Goal: Contribute content: Contribute content

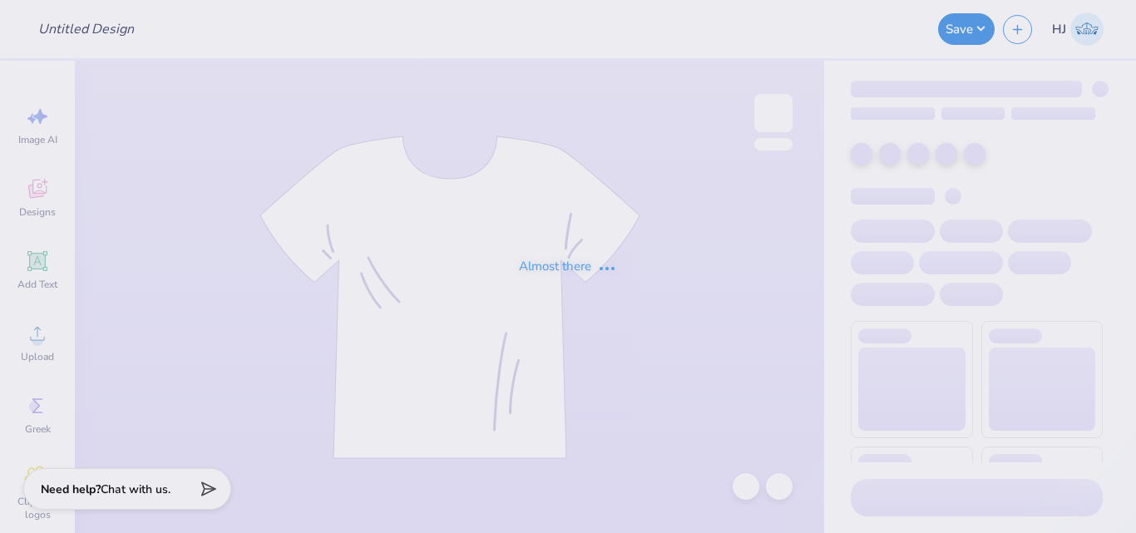
type input "The [GEOGRAPHIC_DATA][US_STATE] at [GEOGRAPHIC_DATA] : [PERSON_NAME]"
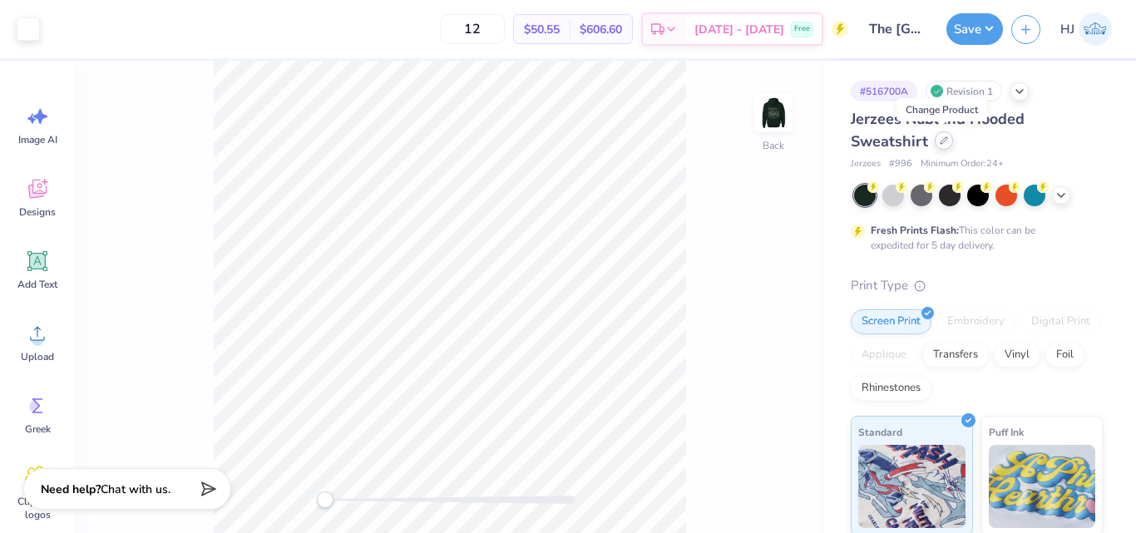
click at [945, 140] on icon at bounding box center [944, 140] width 7 height 7
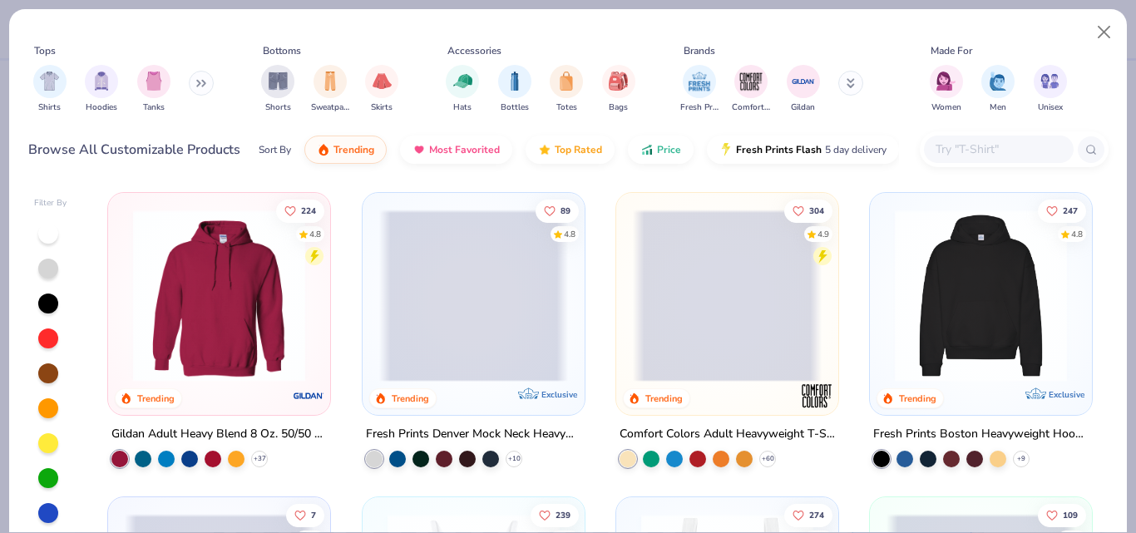
click at [952, 147] on input "text" at bounding box center [998, 149] width 128 height 19
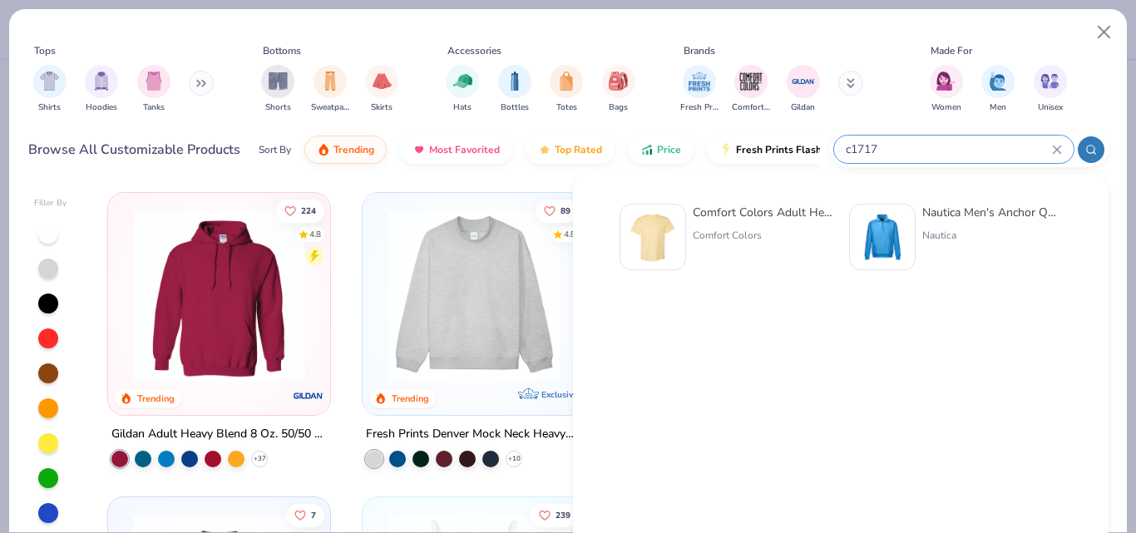
type input "c1717"
click at [786, 213] on div "Comfort Colors Adult Heavyweight T-Shirt" at bounding box center [763, 212] width 140 height 17
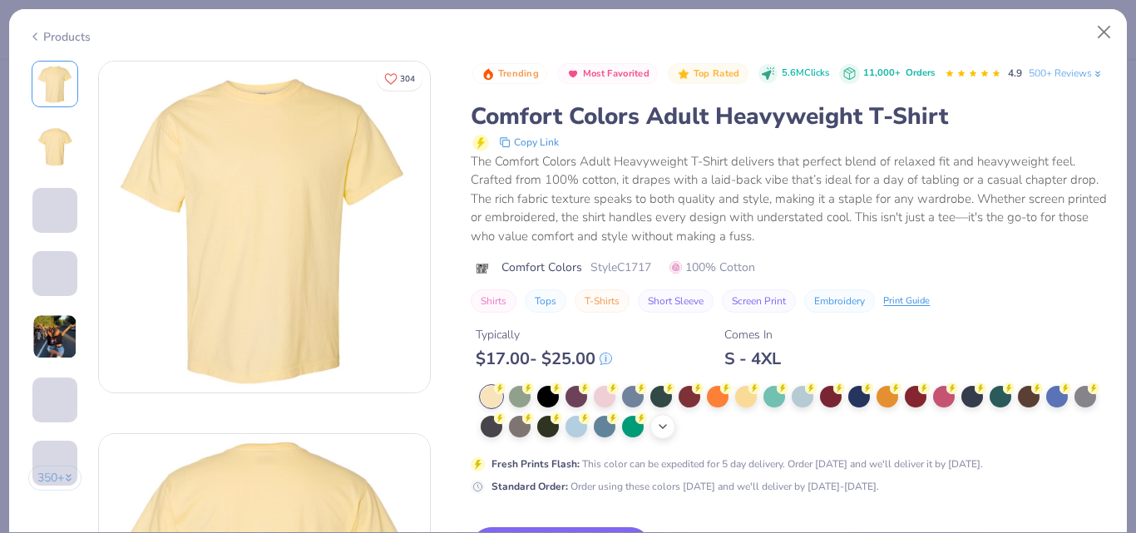
click at [670, 433] on icon at bounding box center [662, 426] width 13 height 13
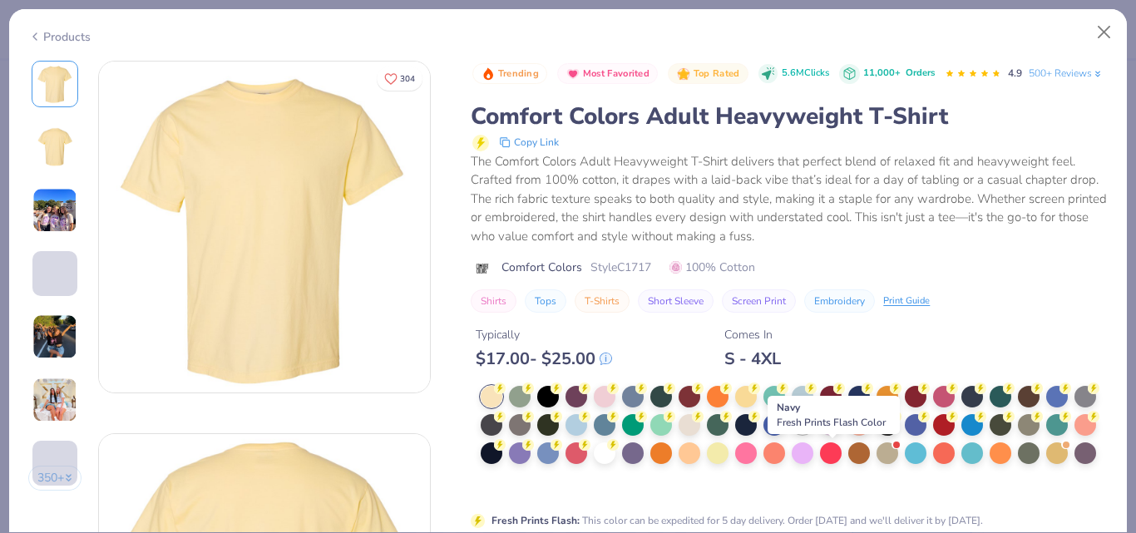
click at [814, 434] on div at bounding box center [803, 424] width 22 height 22
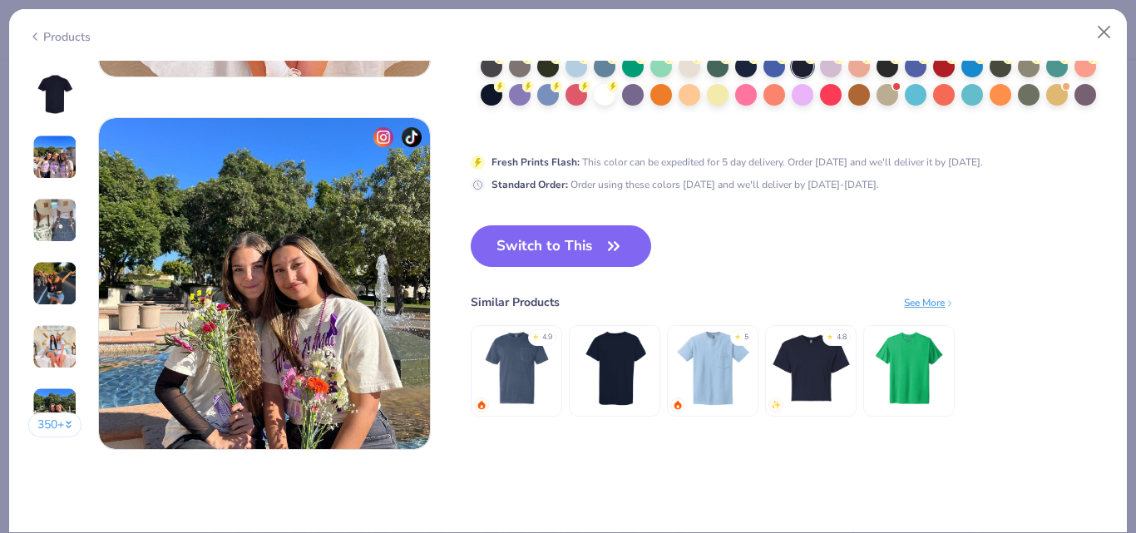
scroll to position [2110, 0]
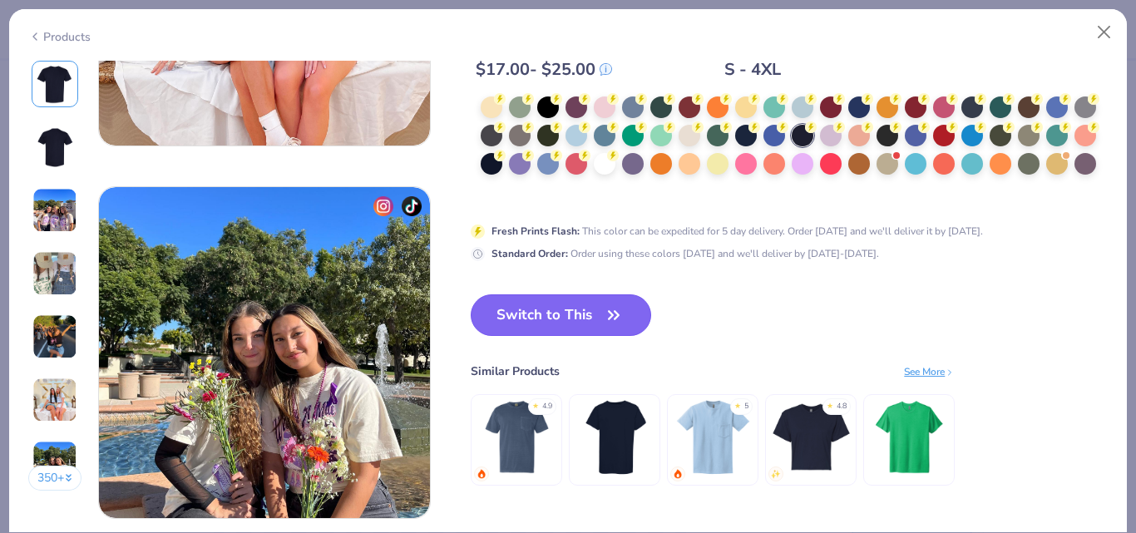
click at [602, 326] on button "Switch to This" at bounding box center [561, 315] width 181 height 42
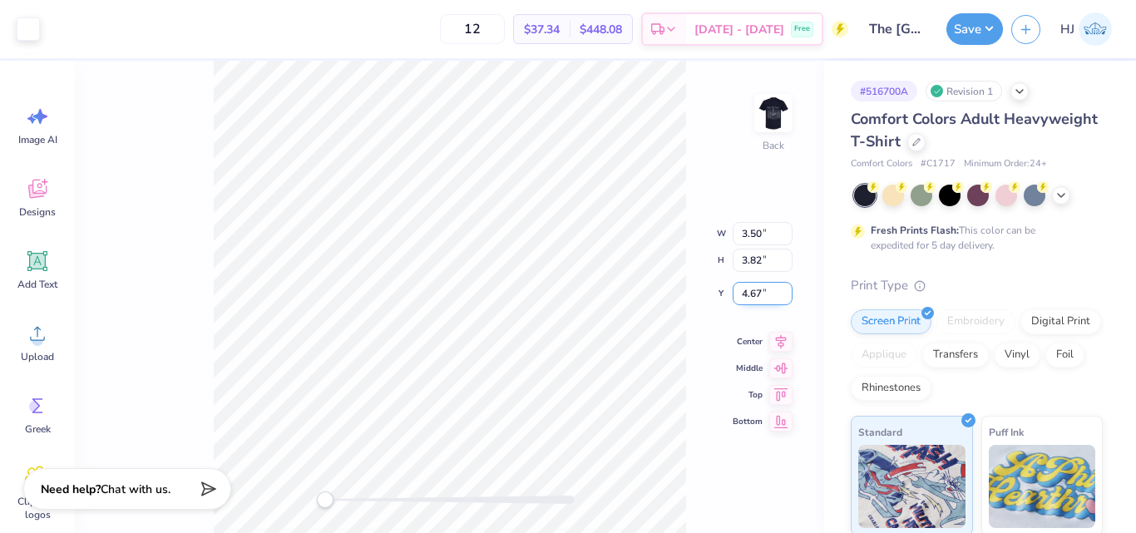
click at [758, 286] on input "4.67" at bounding box center [763, 293] width 60 height 23
type input "3"
click at [757, 244] on input "3.82" at bounding box center [763, 246] width 60 height 23
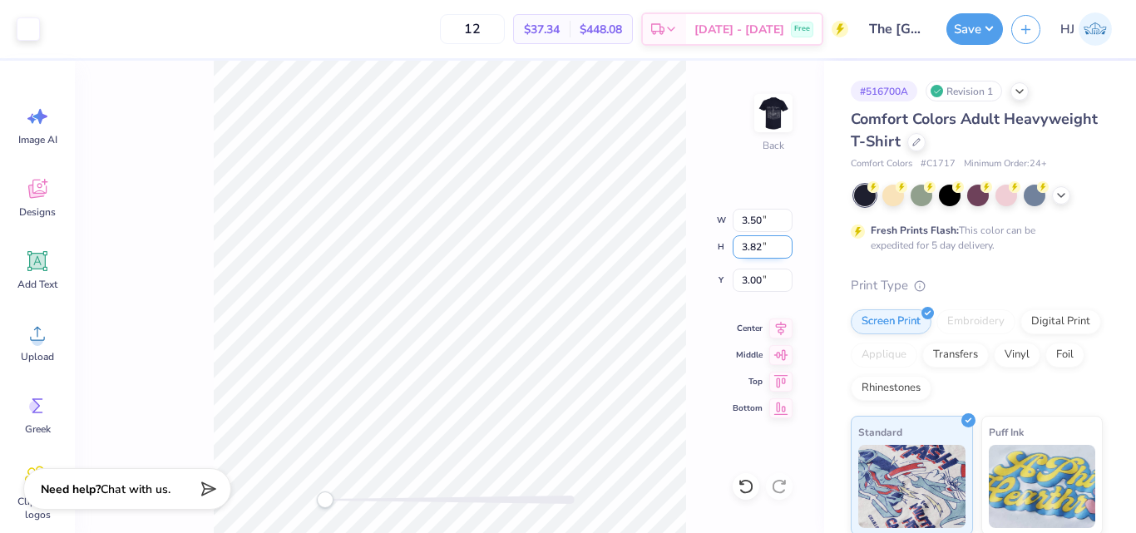
click at [757, 244] on input "3.82" at bounding box center [763, 246] width 60 height 23
click at [749, 101] on div "Back W 3.50 3.50 " H 3.82 3.82 " Y 3.00 3.00 " Center Middle Top Bottom" at bounding box center [450, 297] width 750 height 473
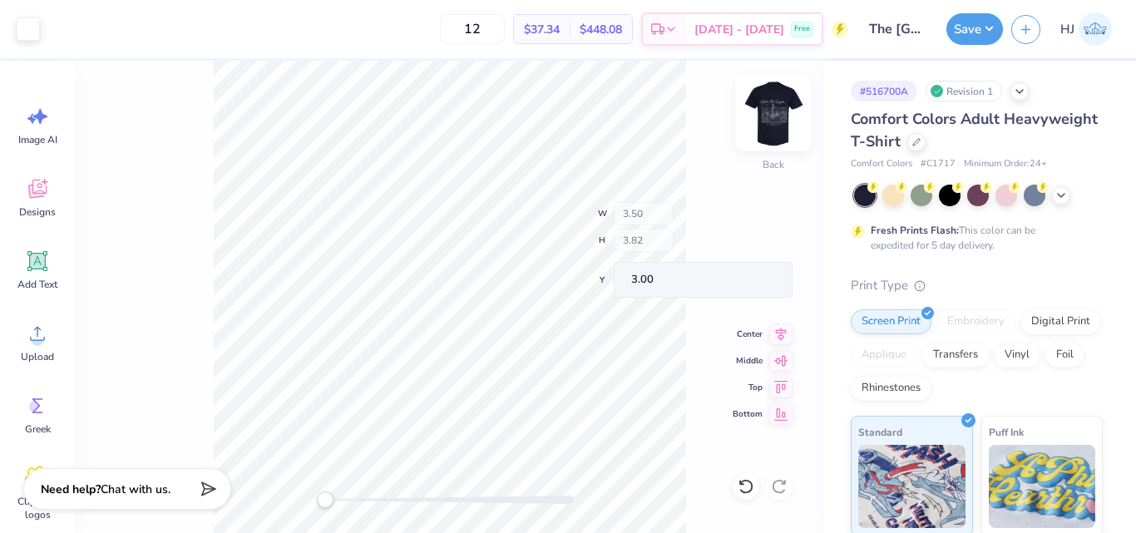
click at [766, 109] on img at bounding box center [773, 113] width 67 height 67
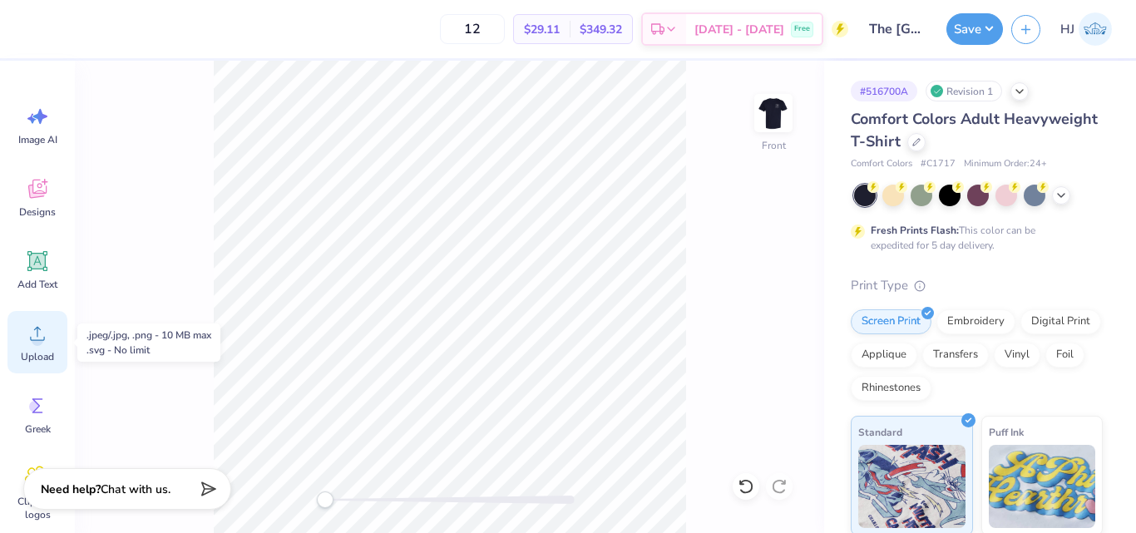
click at [32, 336] on icon at bounding box center [37, 333] width 25 height 25
click at [33, 350] on span "Upload" at bounding box center [37, 356] width 33 height 13
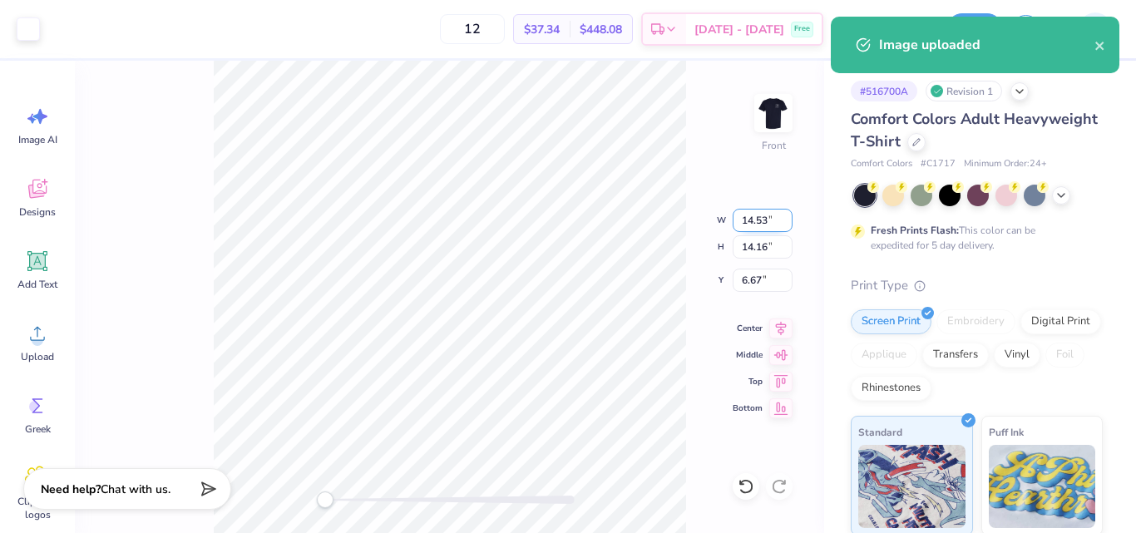
click at [765, 222] on input "14.53" at bounding box center [763, 220] width 60 height 23
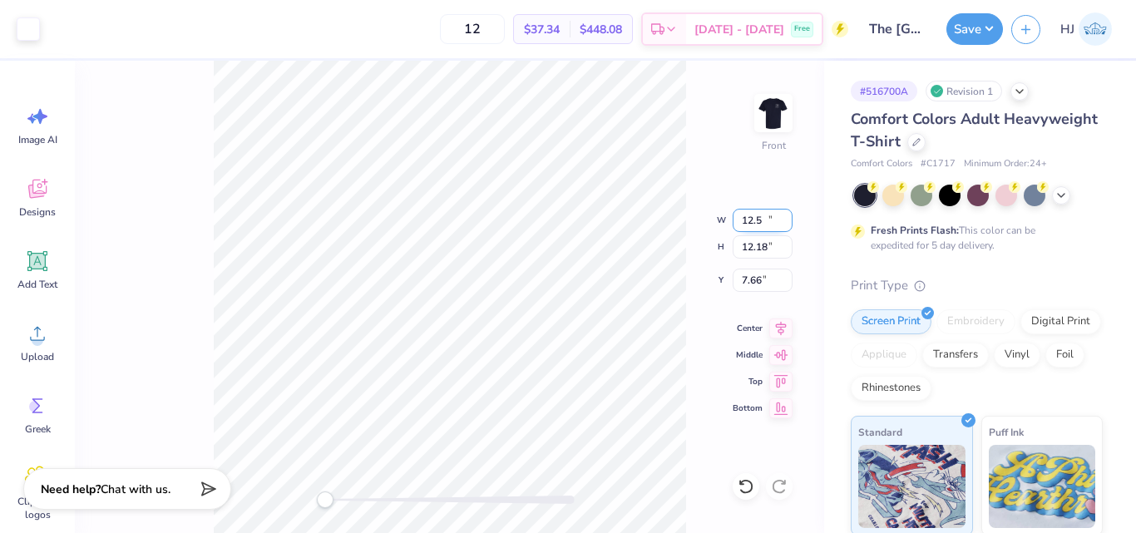
type input "12.50"
type input "12.18"
type input "7.66"
click at [776, 275] on input "7.66" at bounding box center [763, 280] width 60 height 23
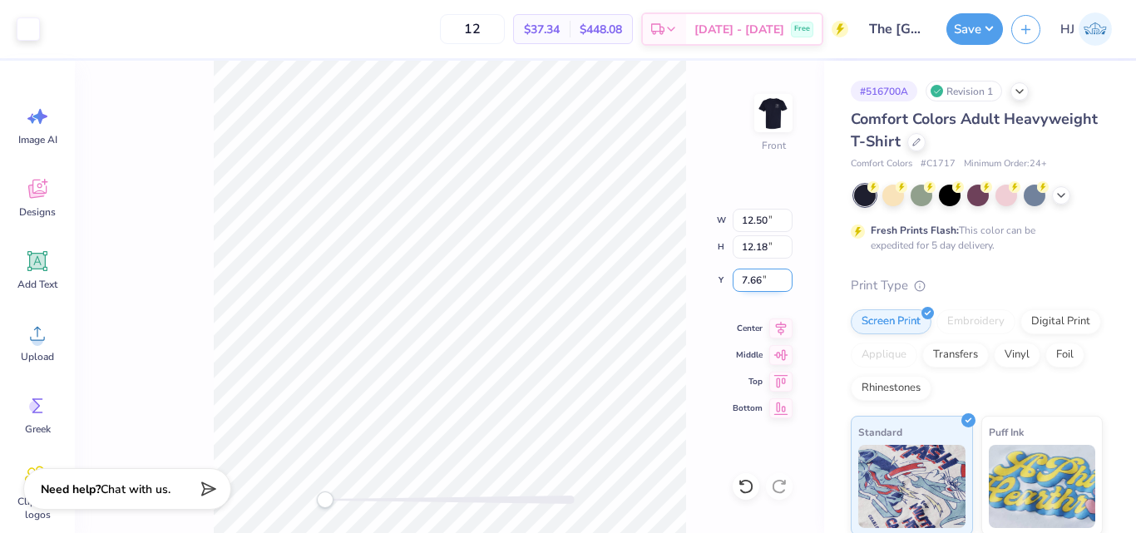
click at [776, 275] on input "7.66" at bounding box center [763, 280] width 60 height 23
type input "3"
click at [695, 482] on div "Front" at bounding box center [450, 297] width 750 height 473
click at [996, 25] on button "Save" at bounding box center [975, 27] width 57 height 32
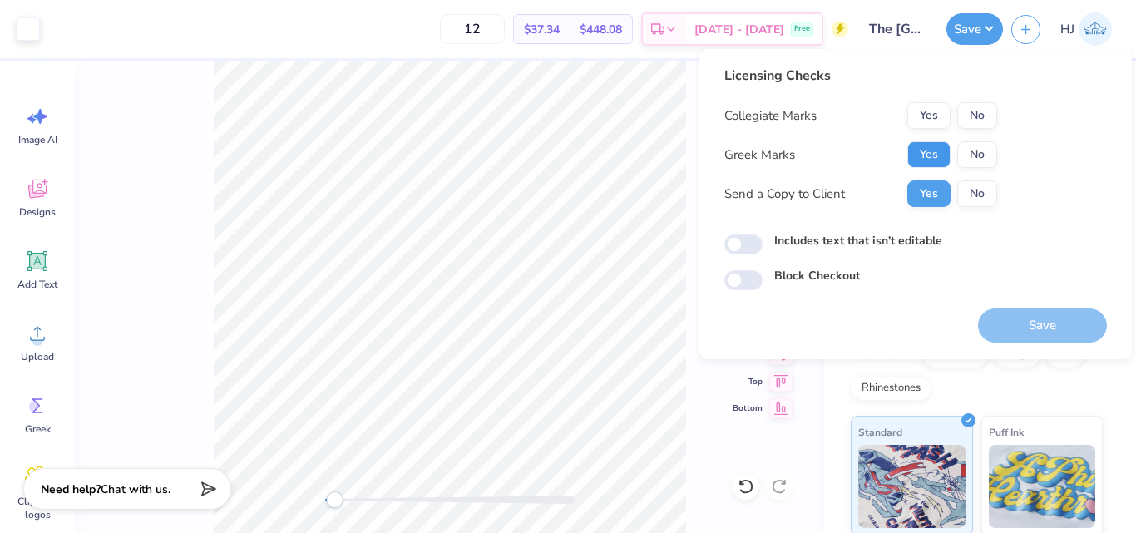
click at [934, 161] on button "Yes" at bounding box center [929, 154] width 43 height 27
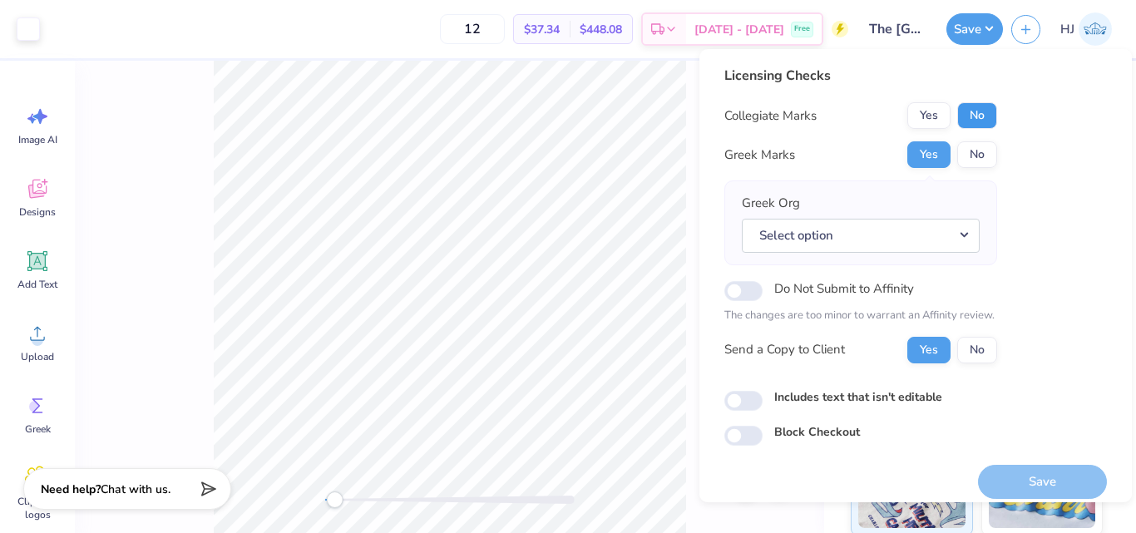
click at [985, 125] on button "No" at bounding box center [977, 115] width 40 height 27
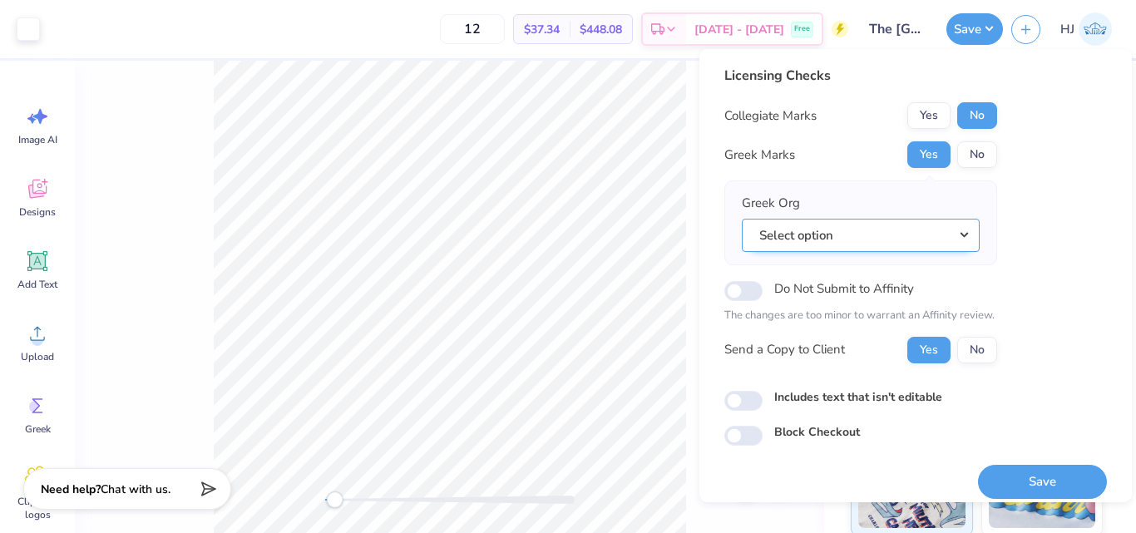
click at [953, 240] on button "Select option" at bounding box center [861, 236] width 238 height 34
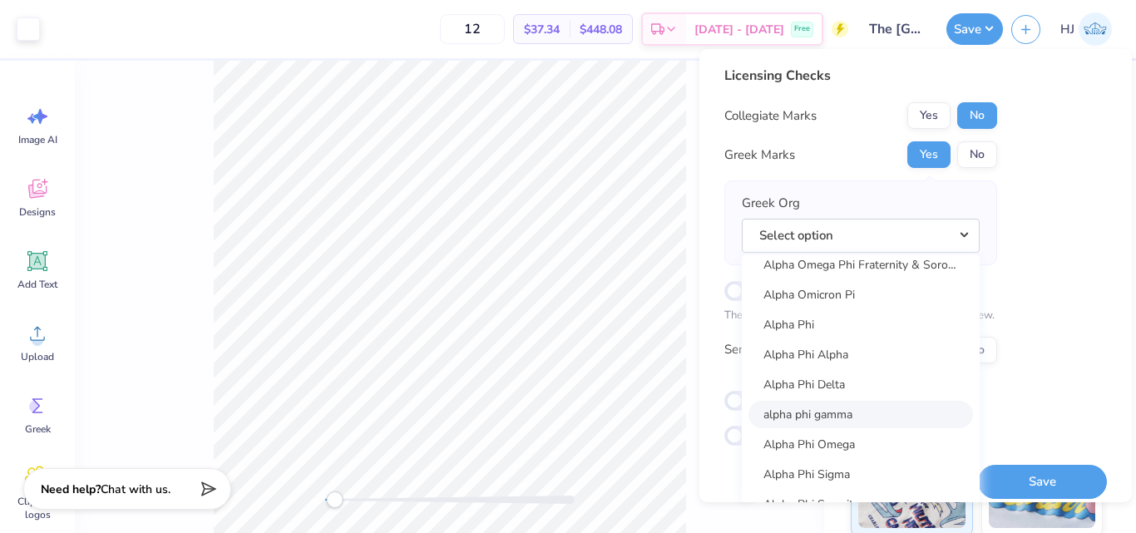
scroll to position [1081, 0]
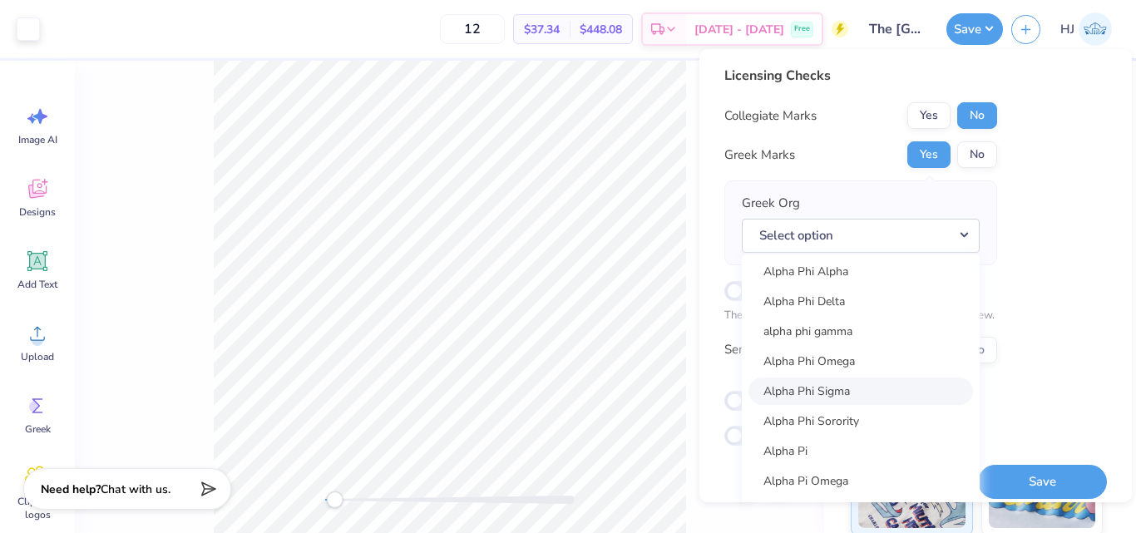
click at [853, 391] on link "Alpha Phi Sigma" at bounding box center [861, 391] width 225 height 27
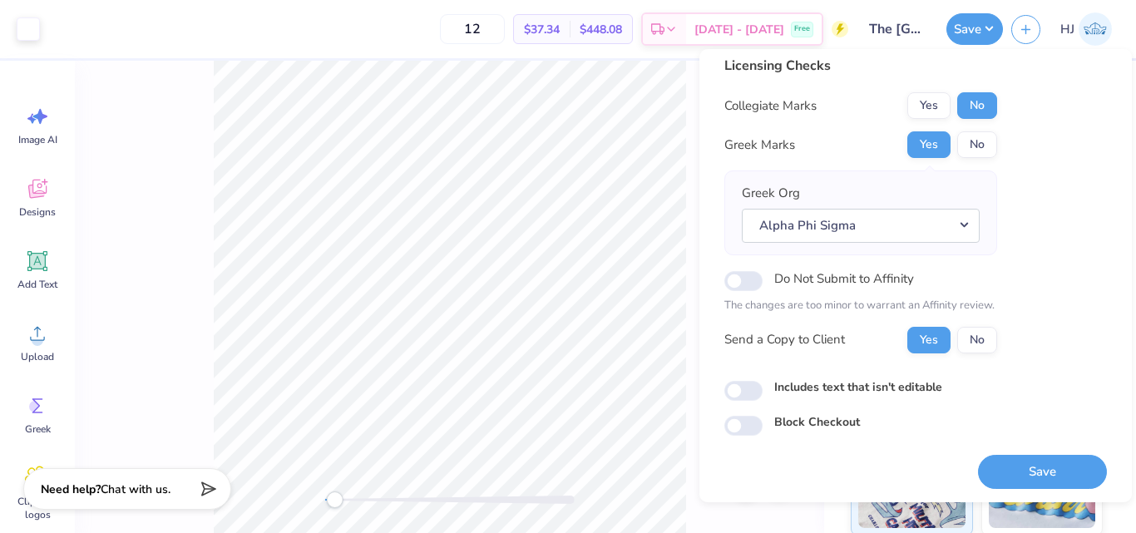
scroll to position [12, 0]
click at [961, 136] on button "No" at bounding box center [977, 144] width 40 height 27
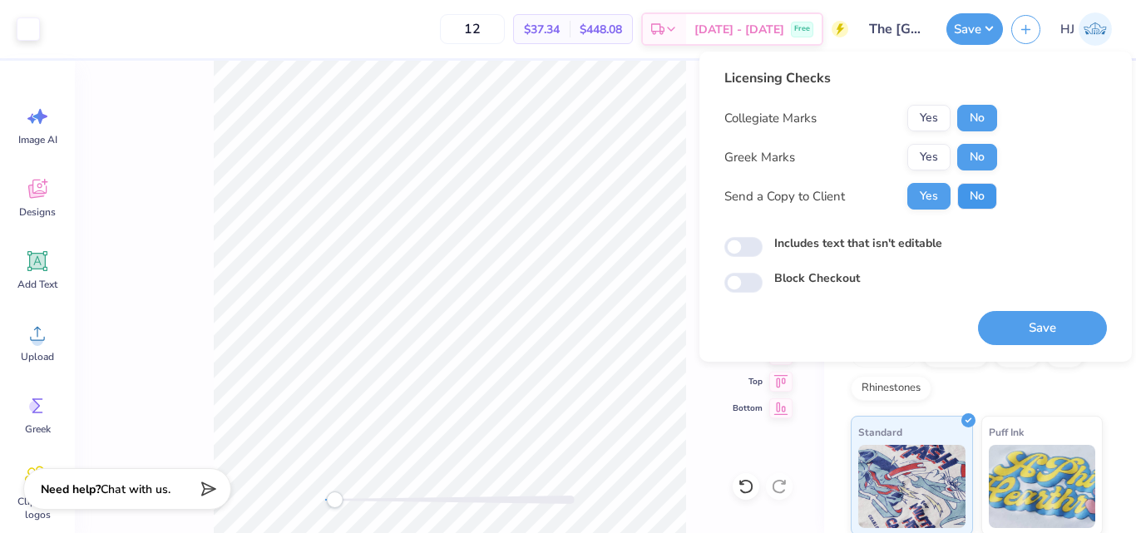
click at [984, 198] on button "No" at bounding box center [977, 196] width 40 height 27
click at [940, 157] on button "Yes" at bounding box center [929, 157] width 43 height 27
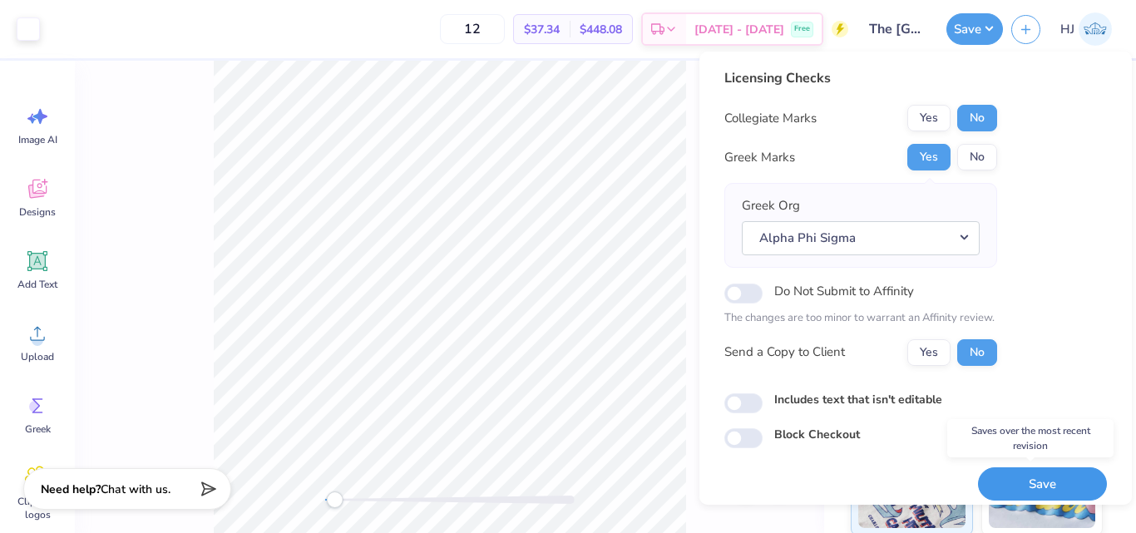
click at [1047, 485] on button "Save" at bounding box center [1042, 485] width 129 height 34
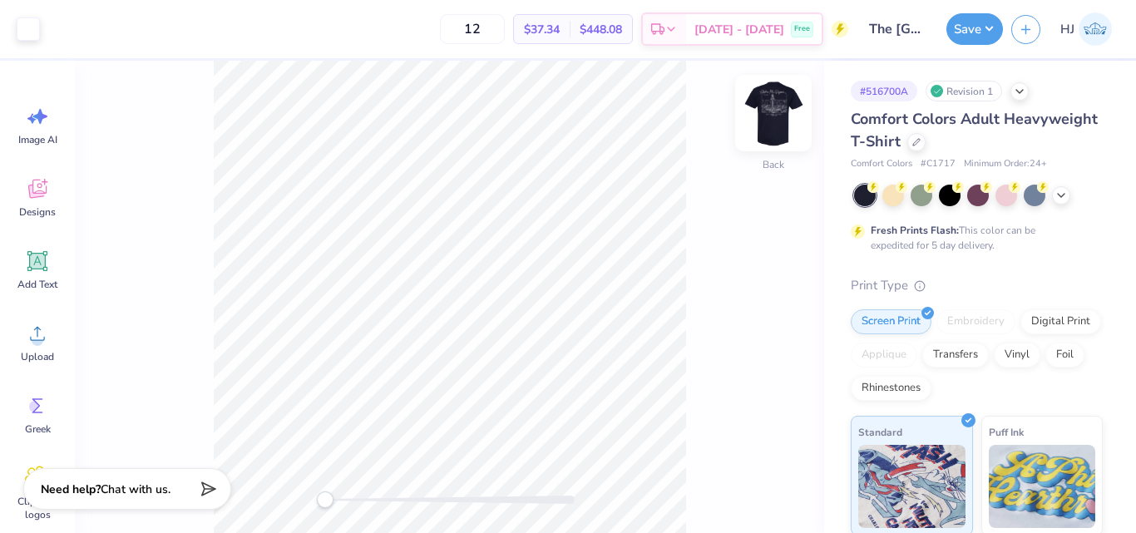
click at [783, 131] on img at bounding box center [773, 113] width 67 height 67
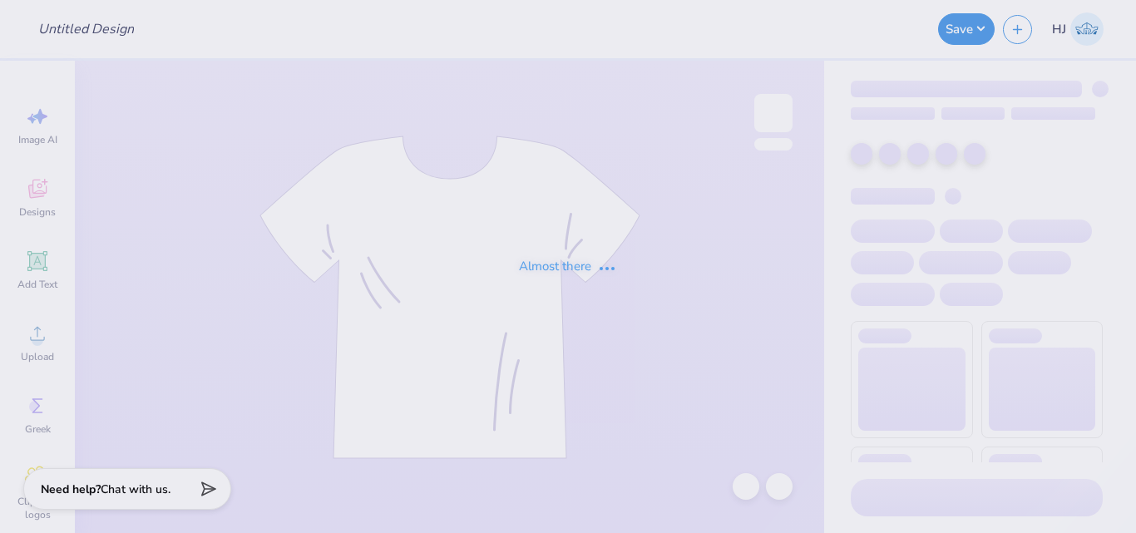
type input "DG Gen Set"
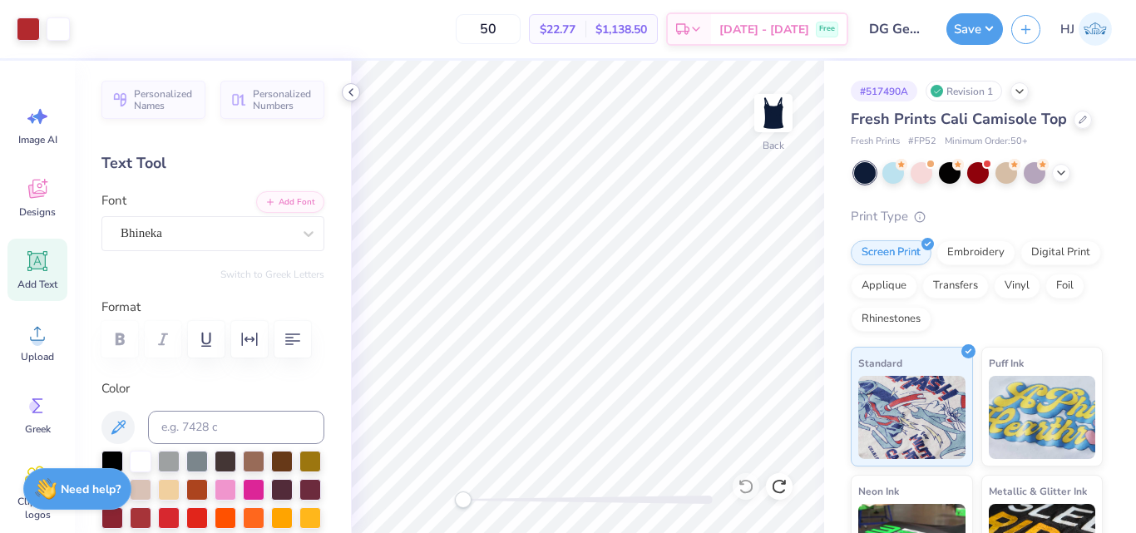
click at [356, 87] on icon at bounding box center [350, 92] width 13 height 13
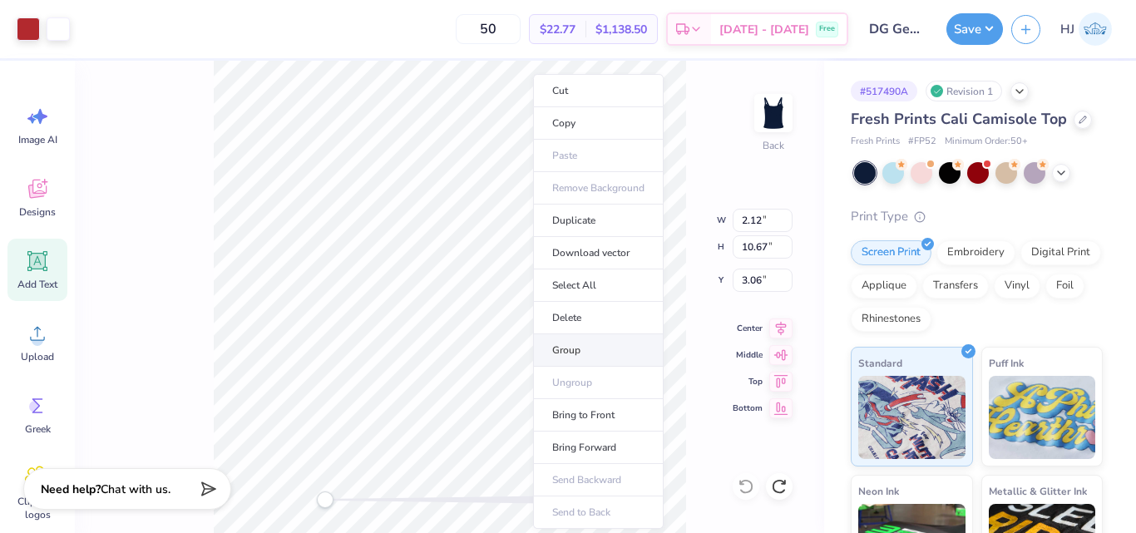
click at [579, 349] on li "Group" at bounding box center [598, 350] width 131 height 32
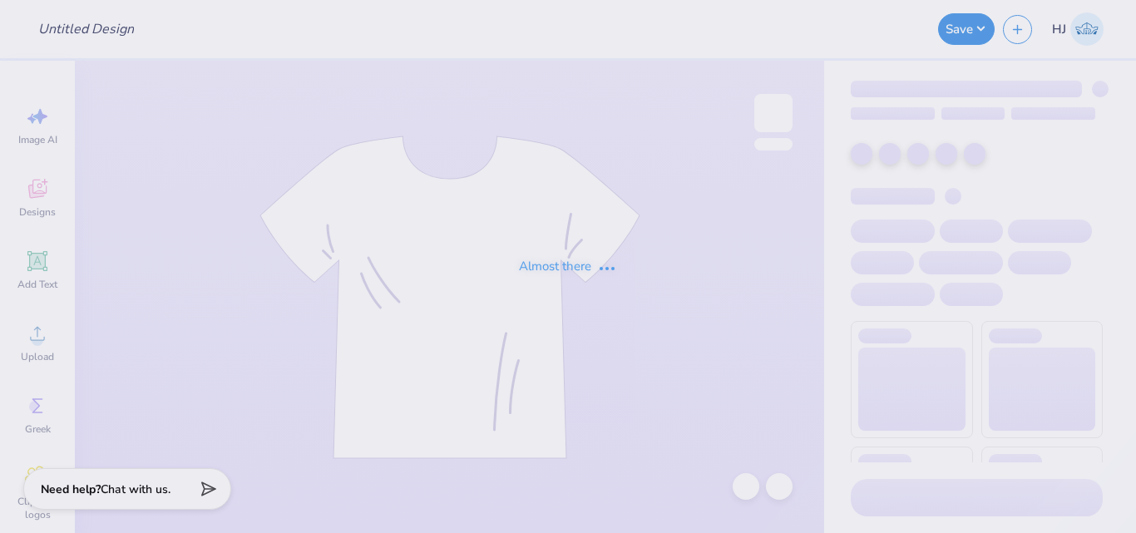
type input "DG Gen Set"
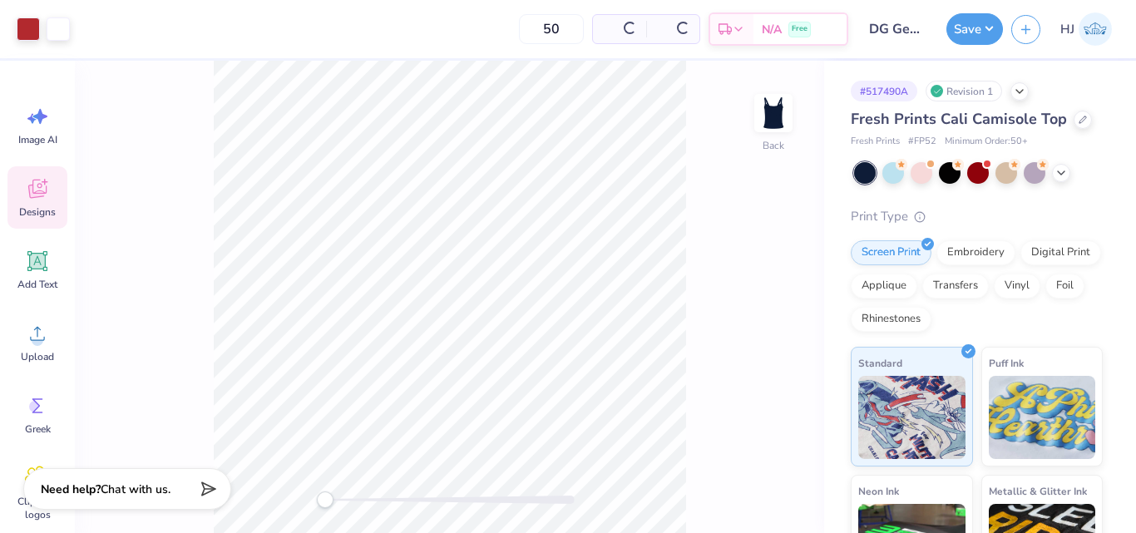
click at [37, 192] on icon at bounding box center [37, 188] width 25 height 25
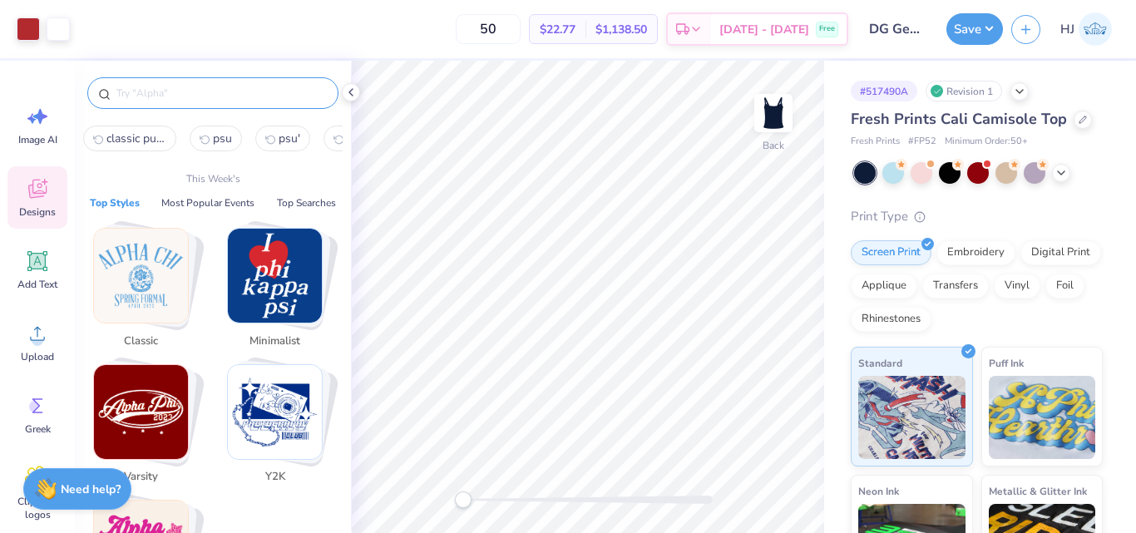
click at [198, 85] on input "text" at bounding box center [221, 93] width 213 height 17
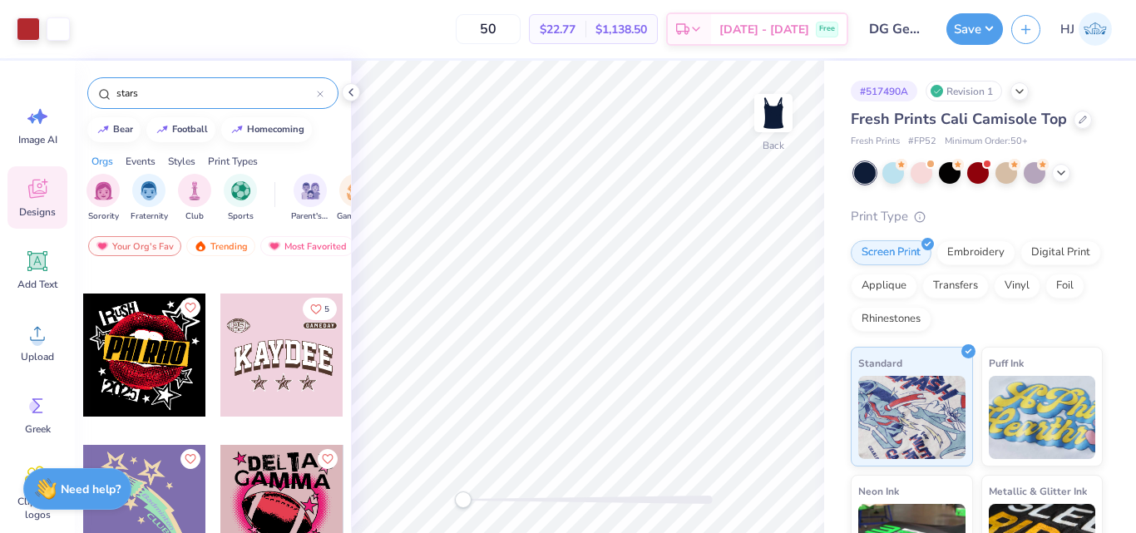
scroll to position [2246, 0]
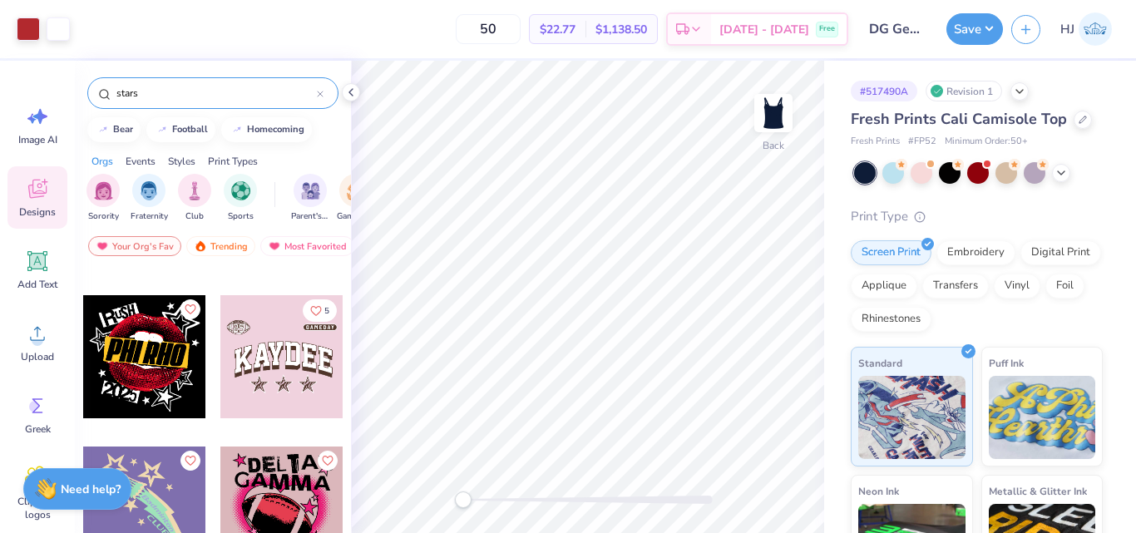
type input "stars"
click at [289, 346] on div at bounding box center [281, 356] width 123 height 123
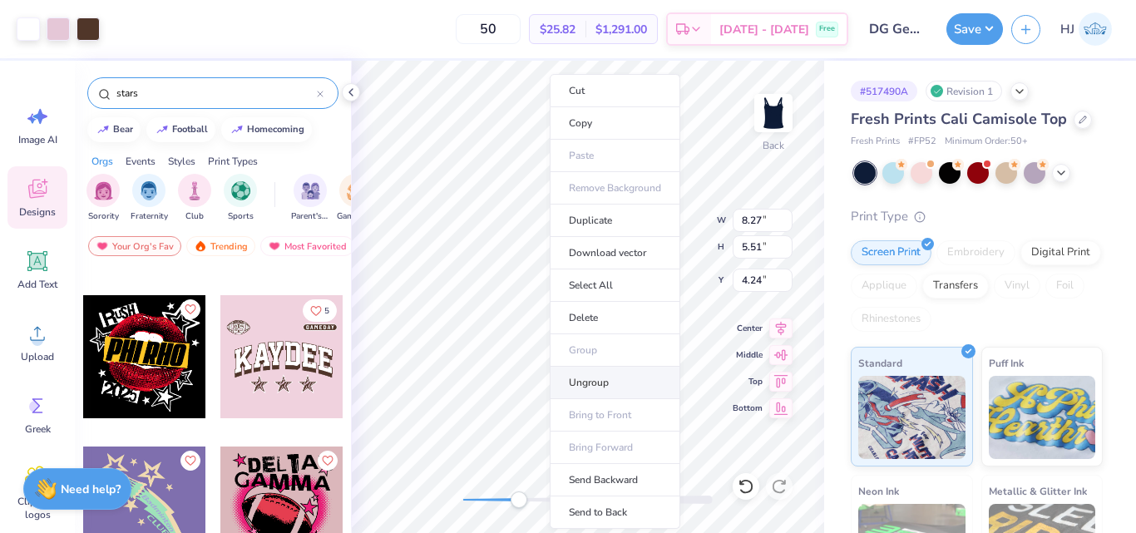
click at [594, 379] on li "Ungroup" at bounding box center [615, 383] width 131 height 32
click at [620, 255] on li "Download vector" at bounding box center [620, 253] width 131 height 32
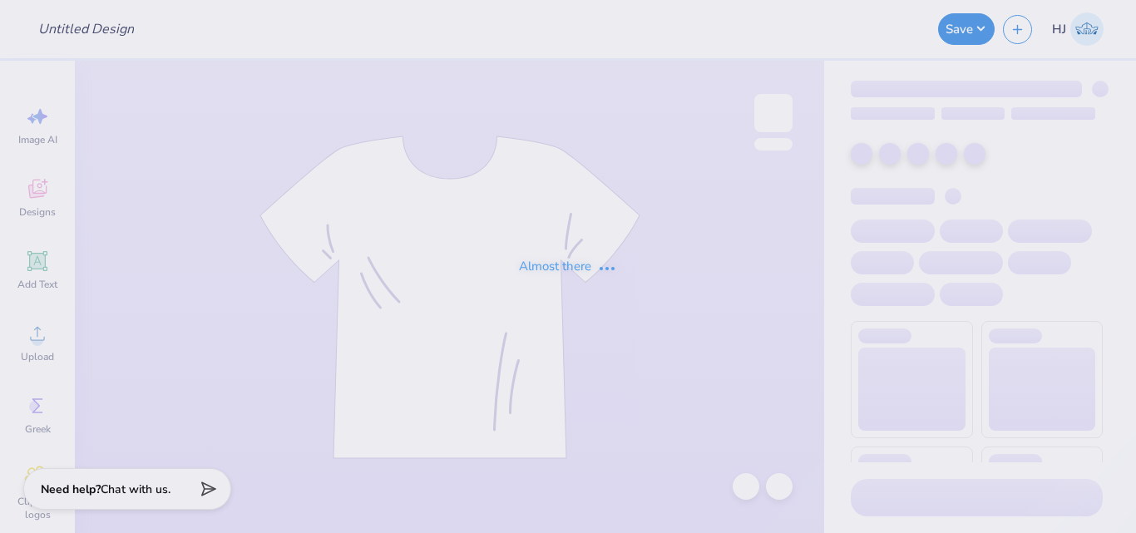
type input "DG Gen Set"
type input "UNL Delta Upsilon Parents Weekend Shirts 2025"
